Goal: Task Accomplishment & Management: Use online tool/utility

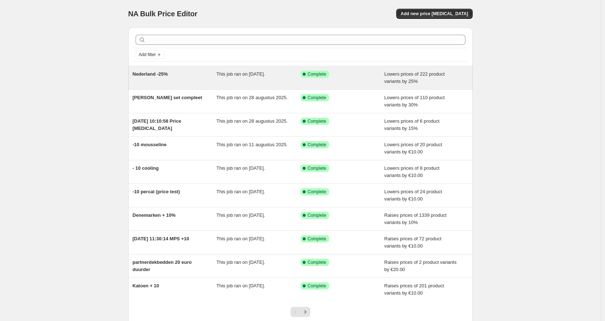
click at [209, 82] on div "Nederland -25%" at bounding box center [175, 78] width 84 height 14
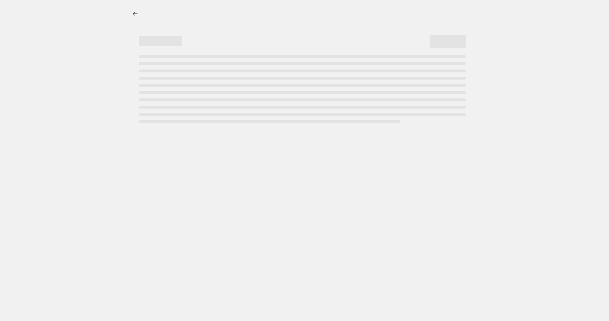
select select "percentage"
select select "collection"
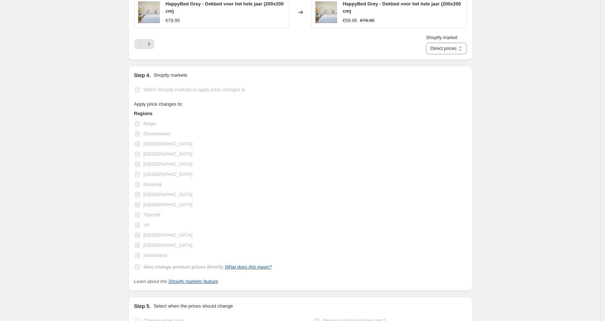
scroll to position [815, 0]
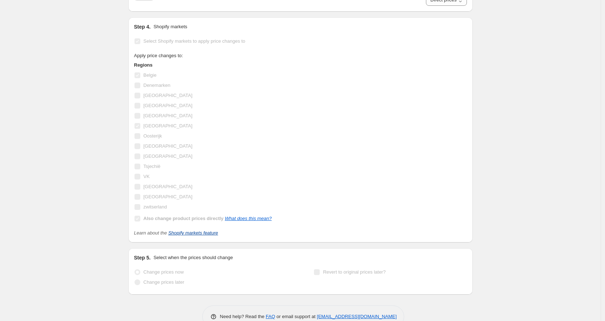
click at [197, 233] on link "Shopify markets feature" at bounding box center [193, 232] width 50 height 5
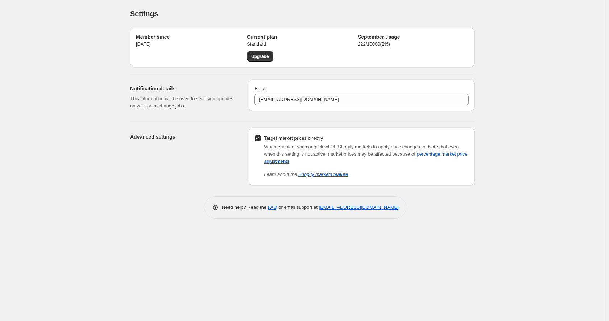
click at [258, 137] on input "Target market prices directly" at bounding box center [258, 139] width 6 height 6
click at [258, 138] on input "Target market prices directly" at bounding box center [258, 139] width 6 height 6
checkbox input "true"
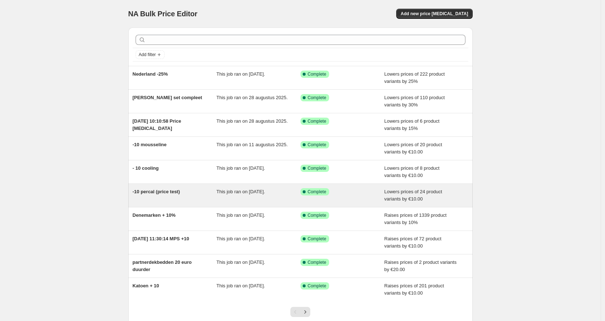
scroll to position [52, 0]
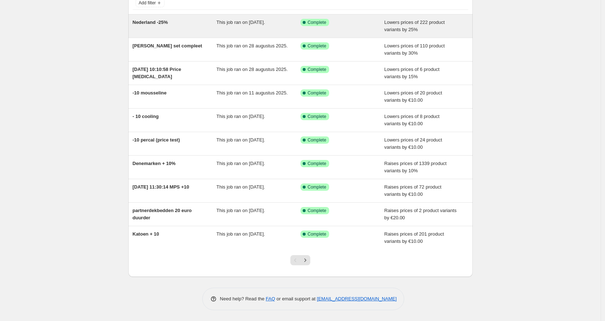
click at [193, 30] on div "Nederland -25%" at bounding box center [175, 26] width 84 height 14
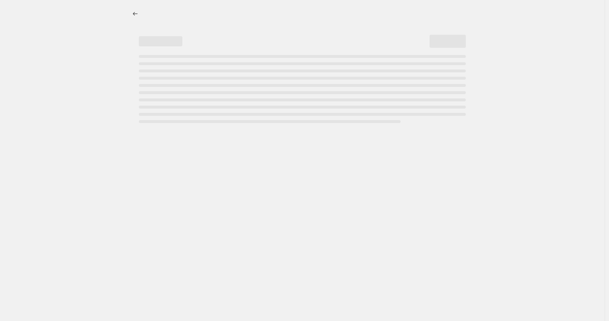
select select "percentage"
select select "collection"
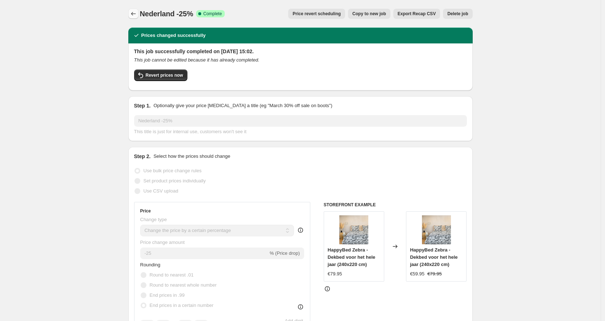
click at [135, 11] on icon "Price change jobs" at bounding box center [133, 13] width 7 height 7
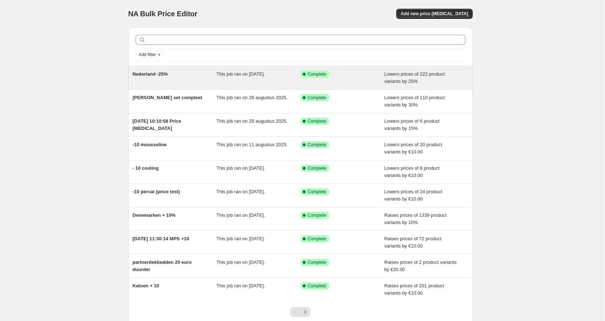
click at [162, 75] on span "Nederland -25%" at bounding box center [151, 73] width 36 height 5
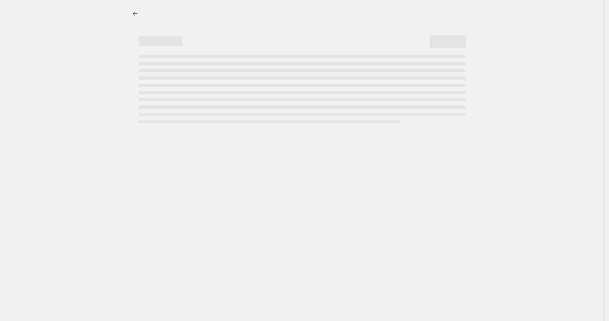
select select "percentage"
select select "collection"
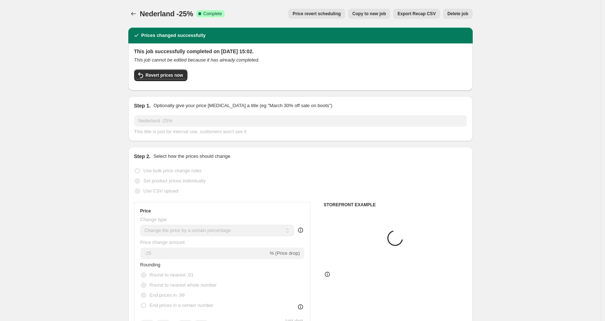
click at [417, 10] on button "Export Recap CSV" at bounding box center [416, 14] width 47 height 10
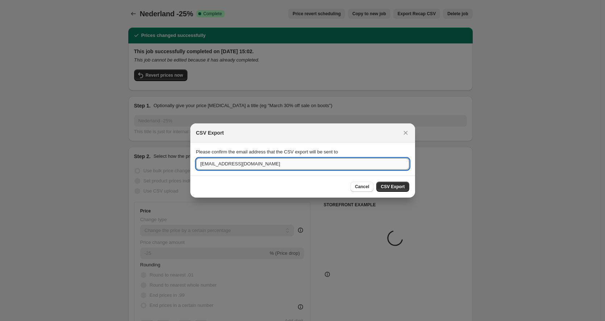
click at [305, 159] on input "[EMAIL_ADDRESS][DOMAIN_NAME]" at bounding box center [302, 164] width 213 height 12
type input "[EMAIL_ADDRESS][DOMAIN_NAME]"
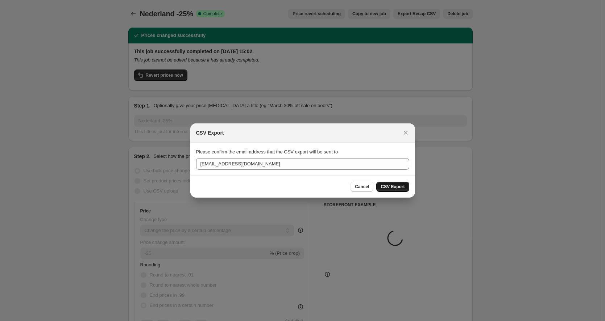
click at [403, 188] on span "CSV Export" at bounding box center [392, 187] width 24 height 6
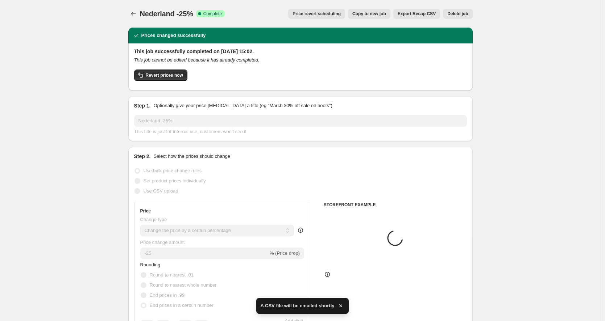
click at [373, 13] on span "Copy to new job" at bounding box center [369, 14] width 34 height 6
select select "percentage"
select select "collection"
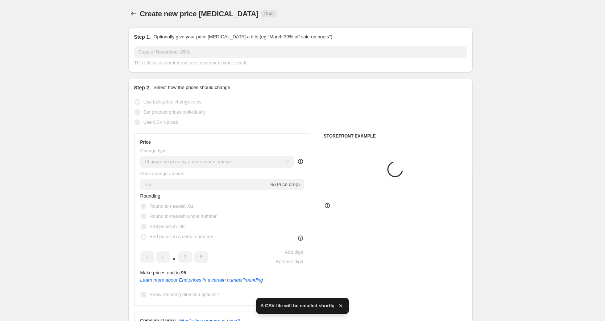
click at [340, 307] on icon "button" at bounding box center [340, 306] width 3 height 3
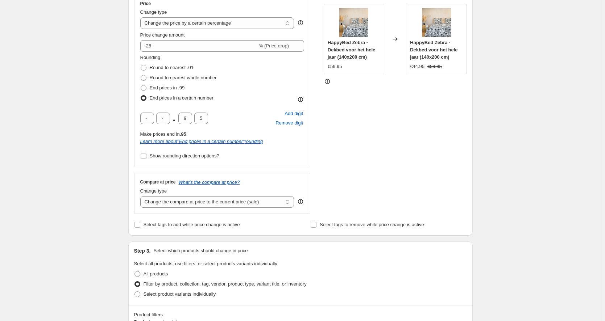
scroll to position [151, 0]
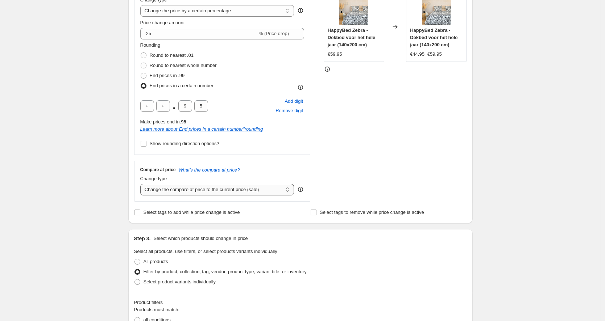
select select "no_change"
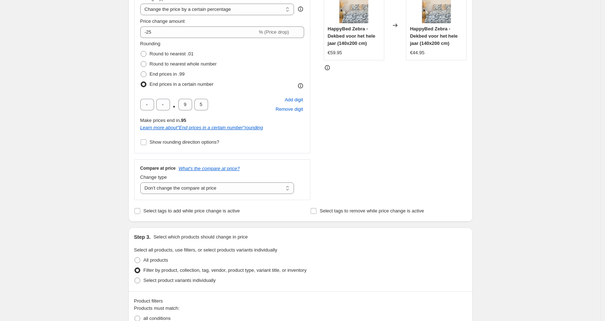
click at [326, 204] on div "Step 2. Select how the prices should change Use bulk price change rules Set pro…" at bounding box center [300, 74] width 333 height 285
click at [325, 209] on span "Select tags to remove while price change is active" at bounding box center [372, 210] width 104 height 5
click at [316, 209] on input "Select tags to remove while price change is active" at bounding box center [314, 211] width 6 height 6
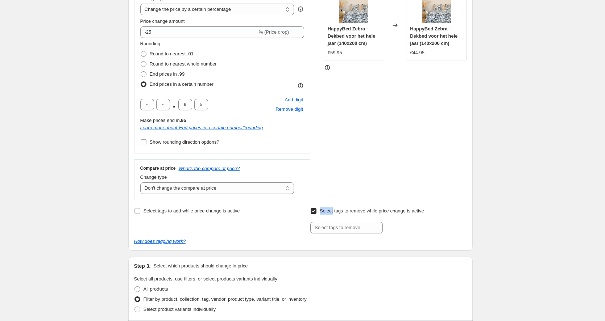
click at [325, 209] on span "Select tags to remove while price change is active" at bounding box center [372, 210] width 104 height 5
click at [316, 209] on input "Select tags to remove while price change is active" at bounding box center [314, 211] width 6 height 6
checkbox input "false"
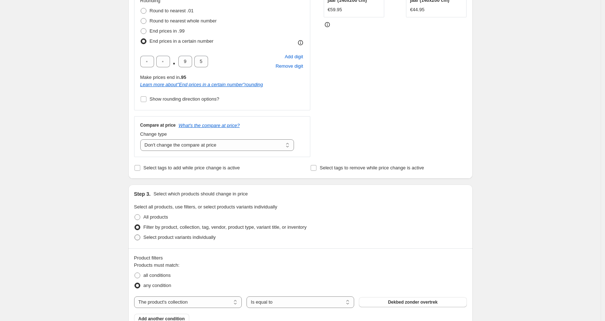
scroll to position [337, 0]
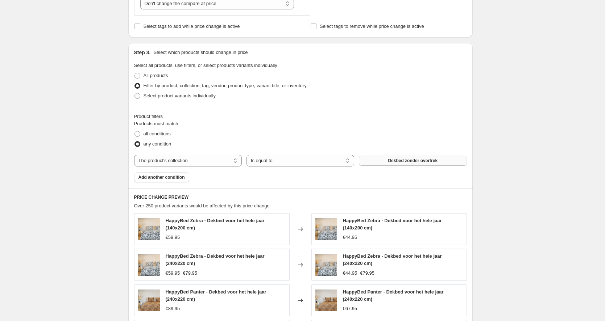
click at [407, 163] on span "Dekbed zonder overtrek" at bounding box center [413, 161] width 50 height 6
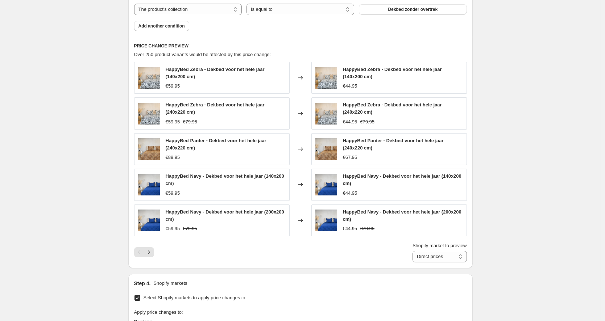
scroll to position [550, 0]
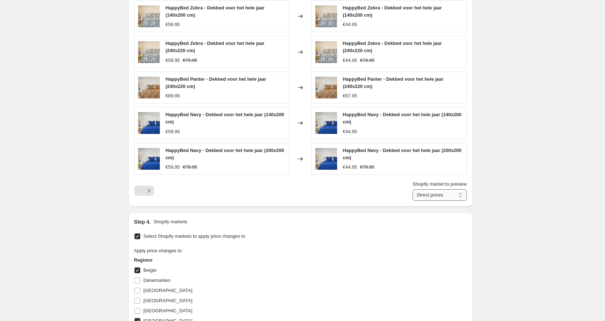
select select "29545660555"
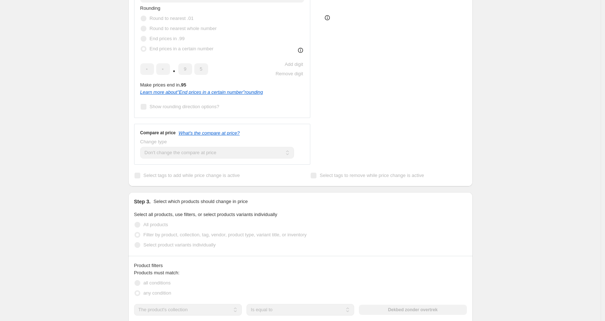
scroll to position [0, 0]
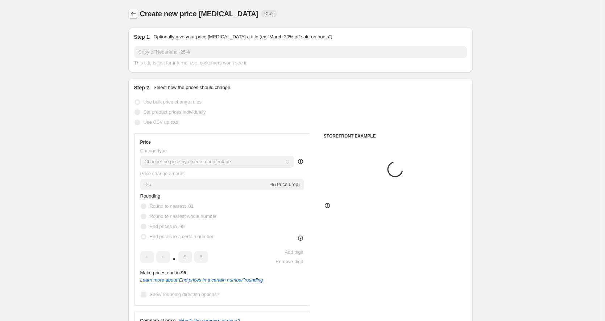
click at [134, 14] on icon "Price change jobs" at bounding box center [133, 14] width 5 height 4
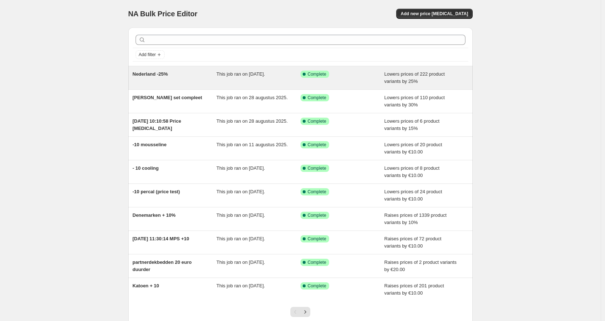
click at [175, 73] on div "Nederland -25%" at bounding box center [175, 78] width 84 height 14
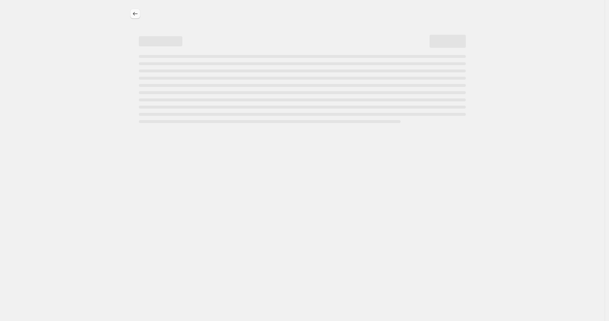
select select "percentage"
select select "collection"
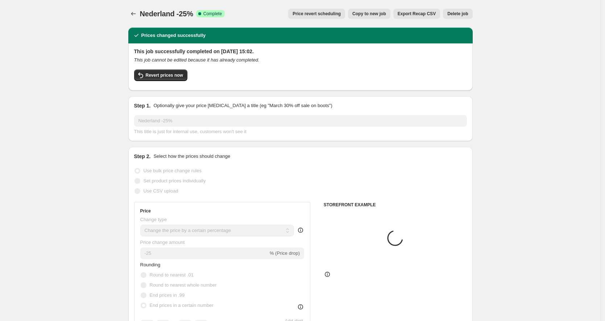
click at [368, 14] on span "Copy to new job" at bounding box center [369, 14] width 34 height 6
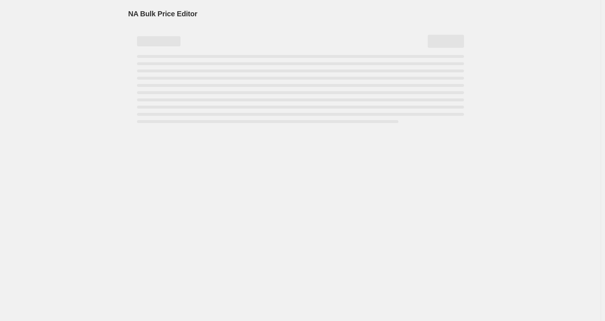
select select "percentage"
select select "collection"
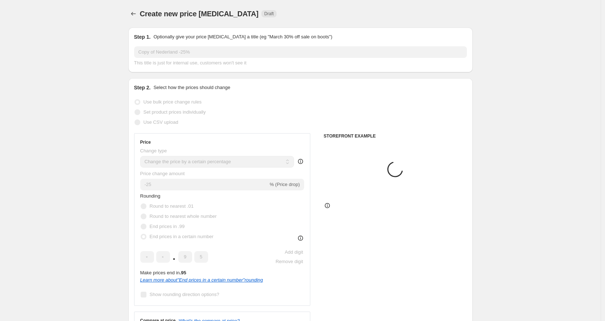
click at [171, 125] on span "Use CSV upload" at bounding box center [160, 122] width 35 height 5
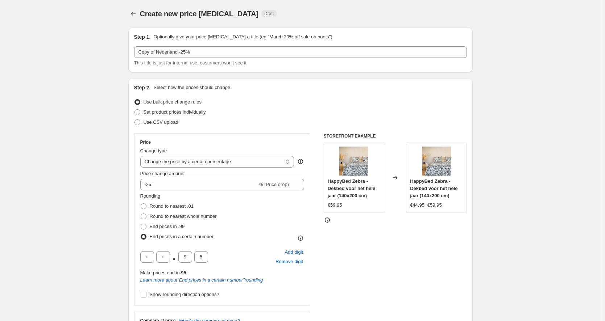
click at [155, 129] on div "Step 2. Select how the prices should change Use bulk price change rules Set pro…" at bounding box center [300, 226] width 333 height 285
click at [159, 122] on span "Use CSV upload" at bounding box center [160, 122] width 35 height 5
click at [135, 120] on input "Use CSV upload" at bounding box center [134, 120] width 0 height 0
radio input "true"
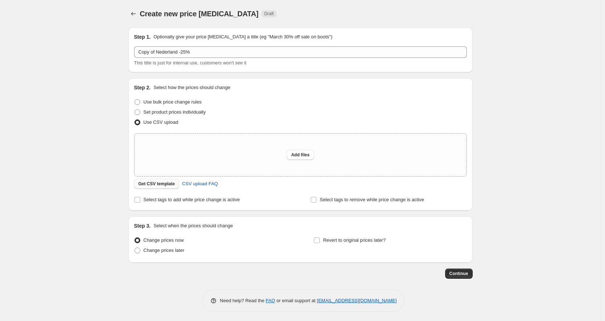
click at [165, 186] on span "Get CSV template" at bounding box center [156, 184] width 37 height 6
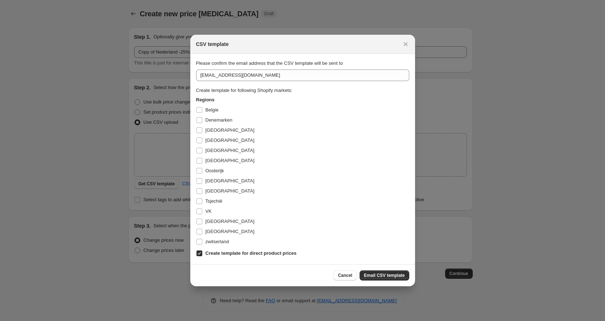
click at [222, 254] on b "Create template for direct product prices" at bounding box center [250, 253] width 91 height 5
click at [202, 254] on input "Create template for direct product prices" at bounding box center [199, 254] width 6 height 6
checkbox input "false"
click at [212, 162] on span "[GEOGRAPHIC_DATA]" at bounding box center [229, 160] width 49 height 5
click at [202, 162] on input "[GEOGRAPHIC_DATA]" at bounding box center [199, 161] width 6 height 6
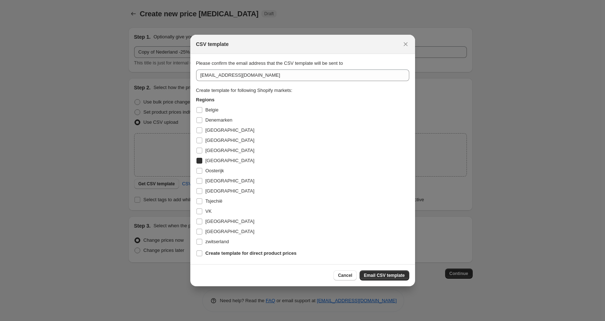
checkbox input "true"
click at [213, 112] on span "Belgie" at bounding box center [211, 109] width 13 height 5
click at [202, 112] on input "Belgie" at bounding box center [199, 110] width 6 height 6
checkbox input "true"
click at [284, 82] on div "[EMAIL_ADDRESS][DOMAIN_NAME] Create template for following Shopify markets: Reg…" at bounding box center [302, 164] width 213 height 189
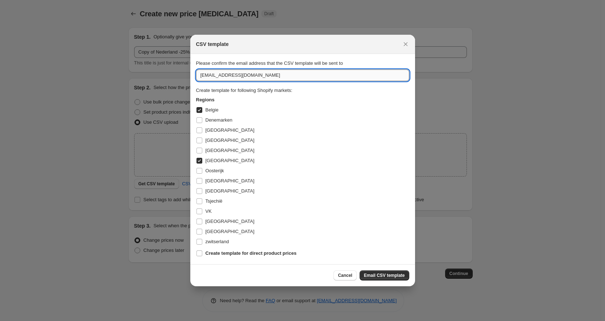
click at [283, 75] on input "[EMAIL_ADDRESS][DOMAIN_NAME]" at bounding box center [302, 76] width 213 height 12
type input "[EMAIL_ADDRESS][DOMAIN_NAME]"
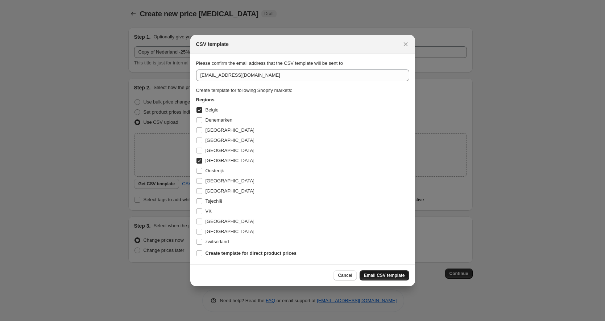
click at [384, 278] on span "Email CSV template" at bounding box center [384, 276] width 41 height 6
